Goal: Task Accomplishment & Management: Manage account settings

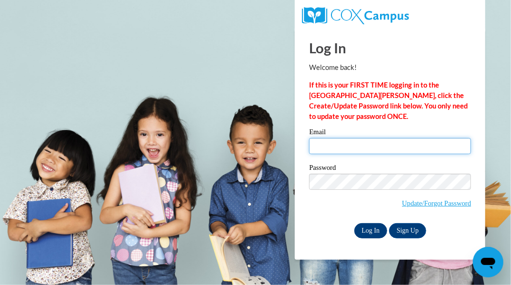
type input "smith.toni.m@muscogee.k12.ga.us"
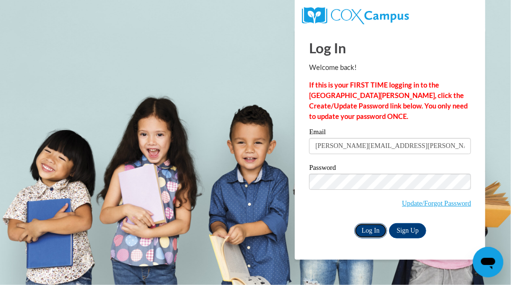
click at [375, 230] on input "Log In" at bounding box center [370, 230] width 33 height 15
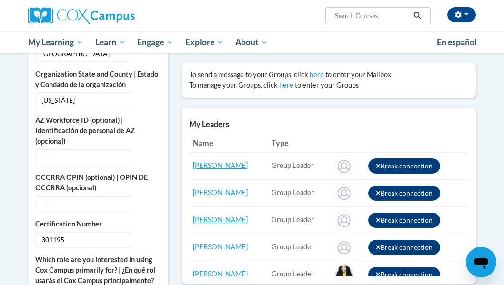
scroll to position [290, 0]
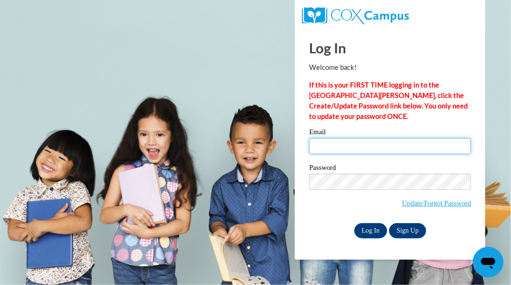
type input "smith.toni.m@muscogee.k12.ga.us"
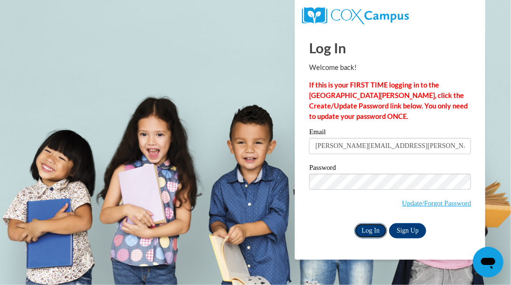
click at [366, 229] on input "Log In" at bounding box center [370, 230] width 33 height 15
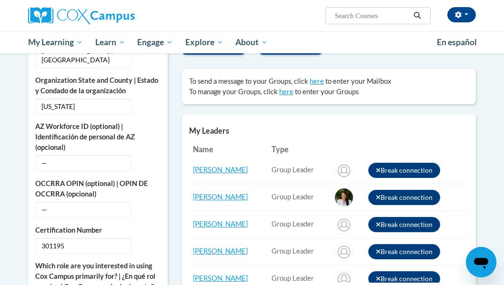
scroll to position [412, 0]
